Goal: Communication & Community: Participate in discussion

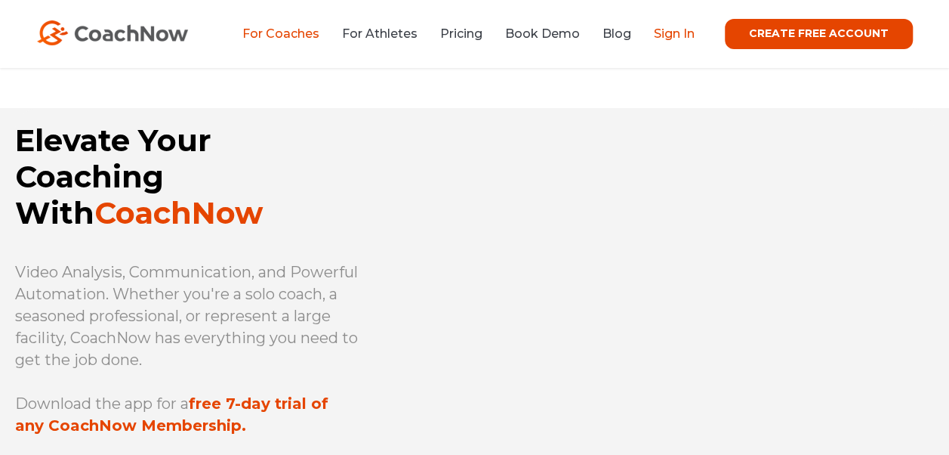
click at [674, 33] on link "Sign In" at bounding box center [674, 33] width 41 height 14
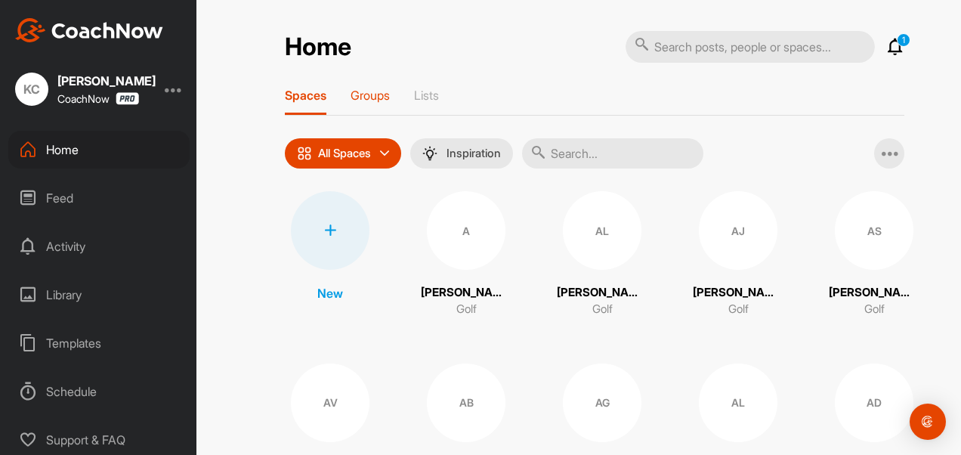
click at [363, 101] on p "Groups" at bounding box center [369, 95] width 39 height 15
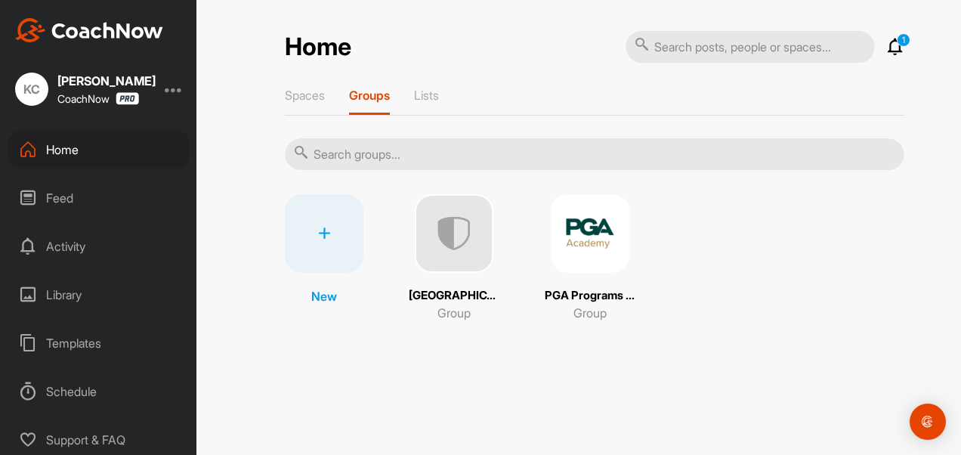
click at [600, 261] on img at bounding box center [590, 233] width 79 height 79
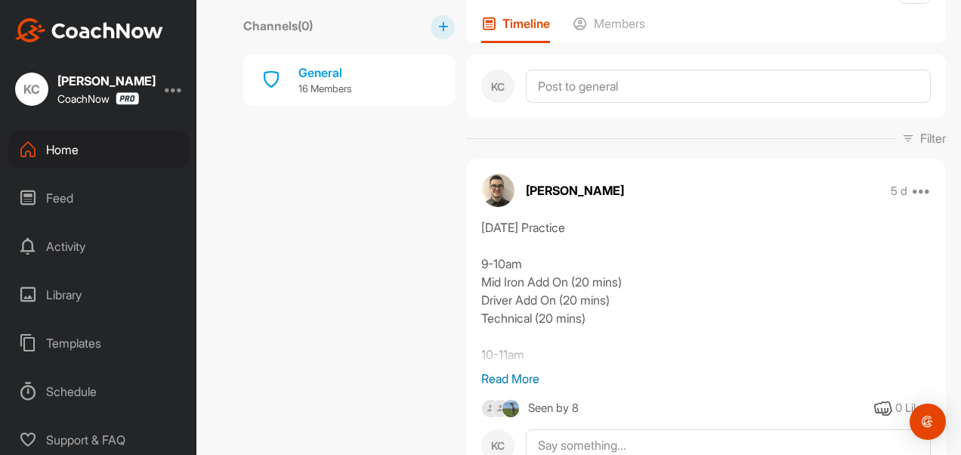
scroll to position [212, 0]
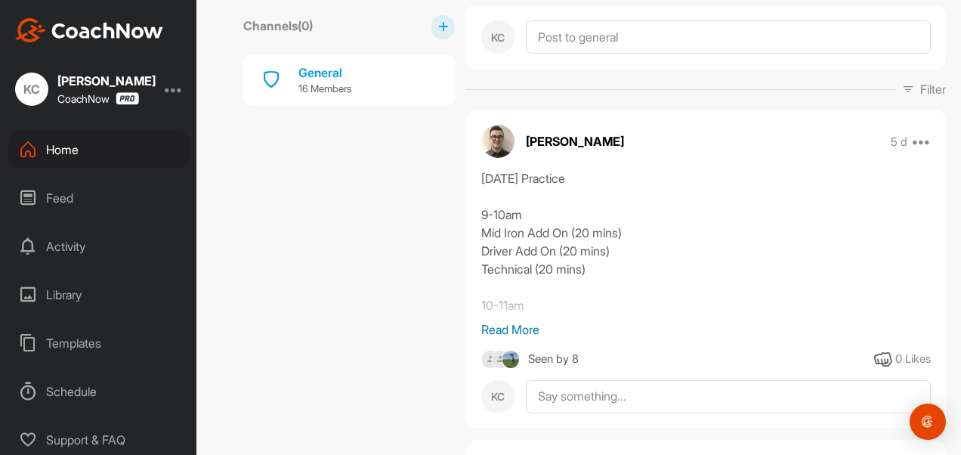
click at [525, 323] on p "Read More" at bounding box center [705, 329] width 449 height 18
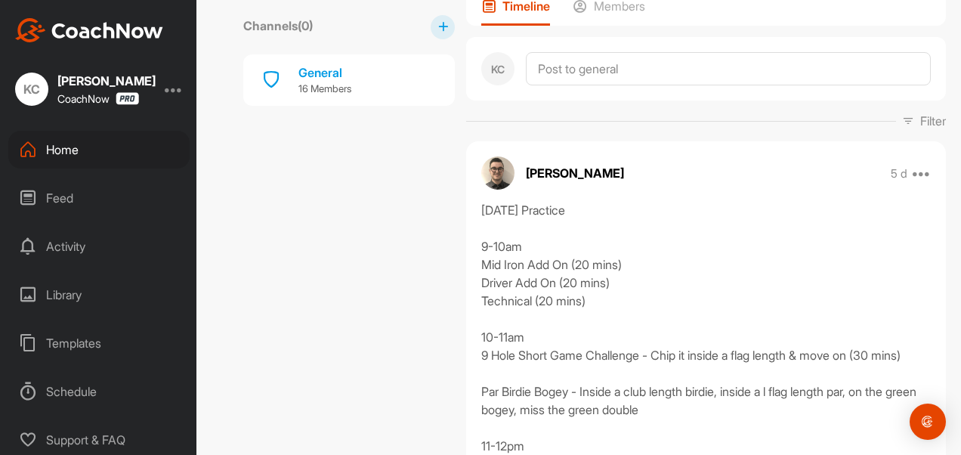
scroll to position [181, 0]
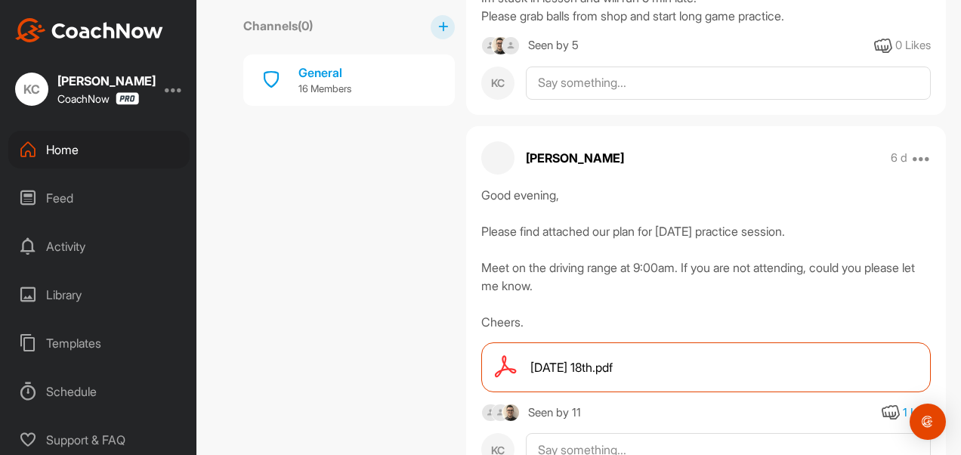
scroll to position [1269, 0]
